Goal: Find specific page/section: Find specific page/section

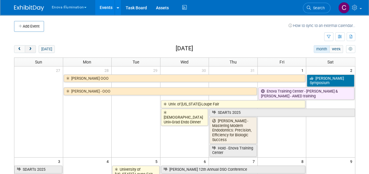
click at [29, 50] on span "next" at bounding box center [30, 49] width 4 height 4
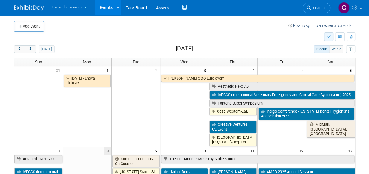
click at [330, 35] on icon "button" at bounding box center [329, 37] width 4 height 4
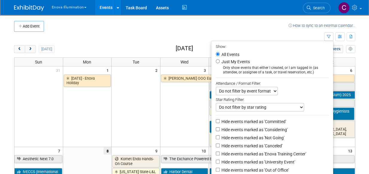
click at [261, 33] on td at bounding box center [169, 37] width 310 height 10
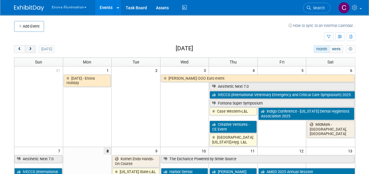
click at [28, 49] on span "next" at bounding box center [30, 49] width 4 height 4
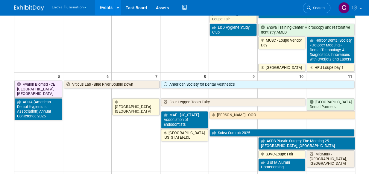
scroll to position [89, 0]
